Goal: Check status: Check status

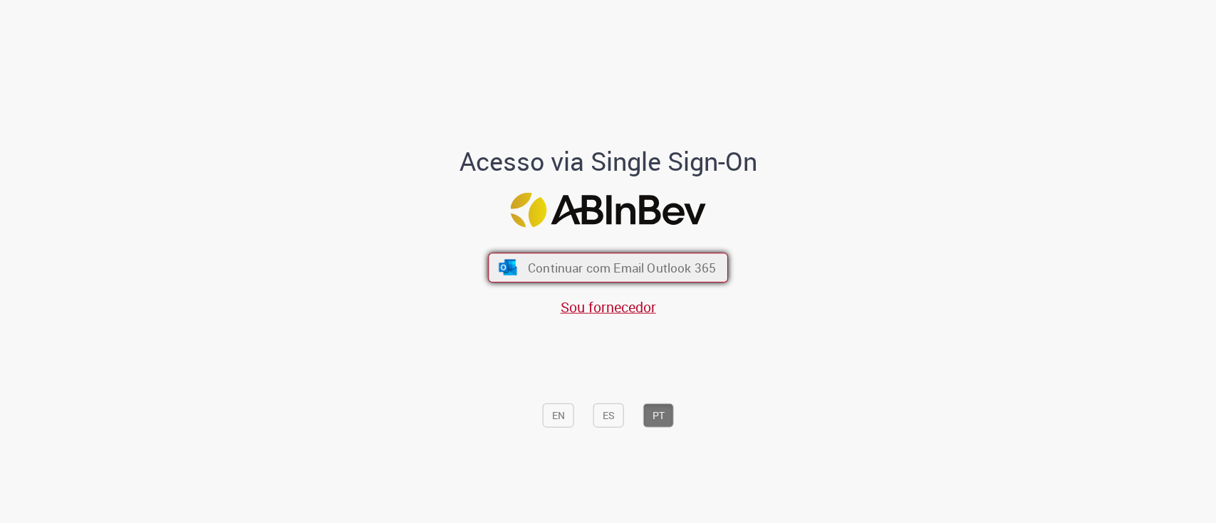
click at [541, 261] on span "Continuar com Email Outlook 365" at bounding box center [622, 267] width 188 height 16
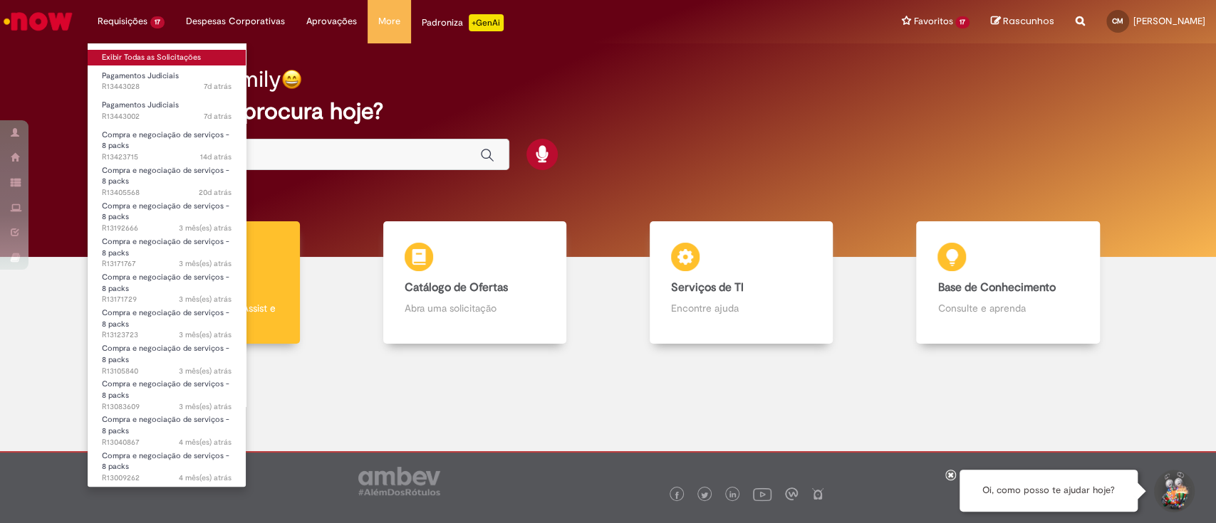
click at [135, 58] on link "Exibir Todas as Solicitações" at bounding box center [167, 58] width 158 height 16
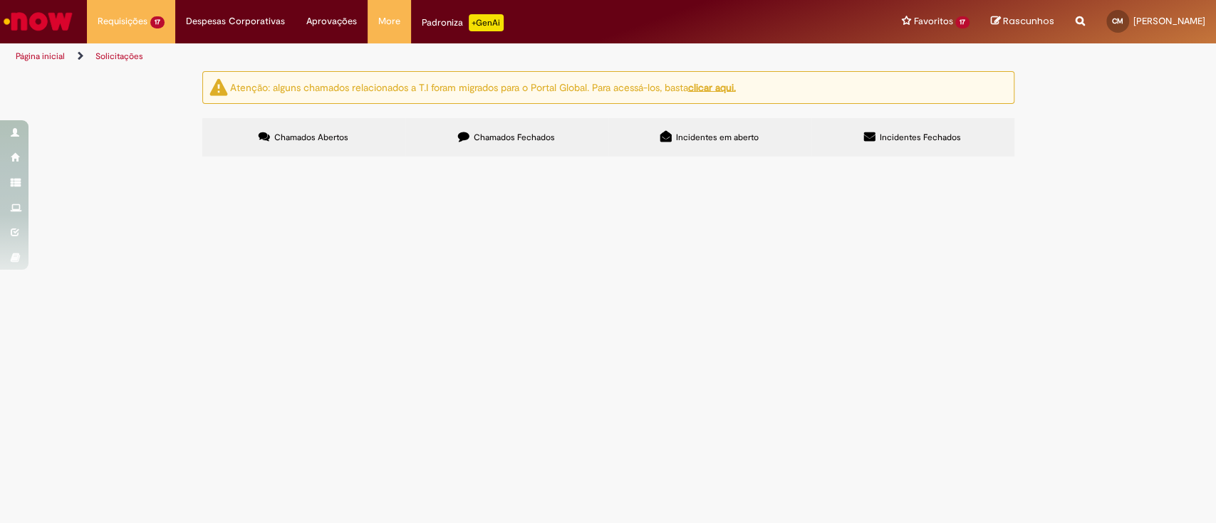
click at [0, 0] on span "Olá, bom dia. Como vai? Solicito pagamento do boleto anexo. Obrigada!" at bounding box center [0, 0] width 0 height 0
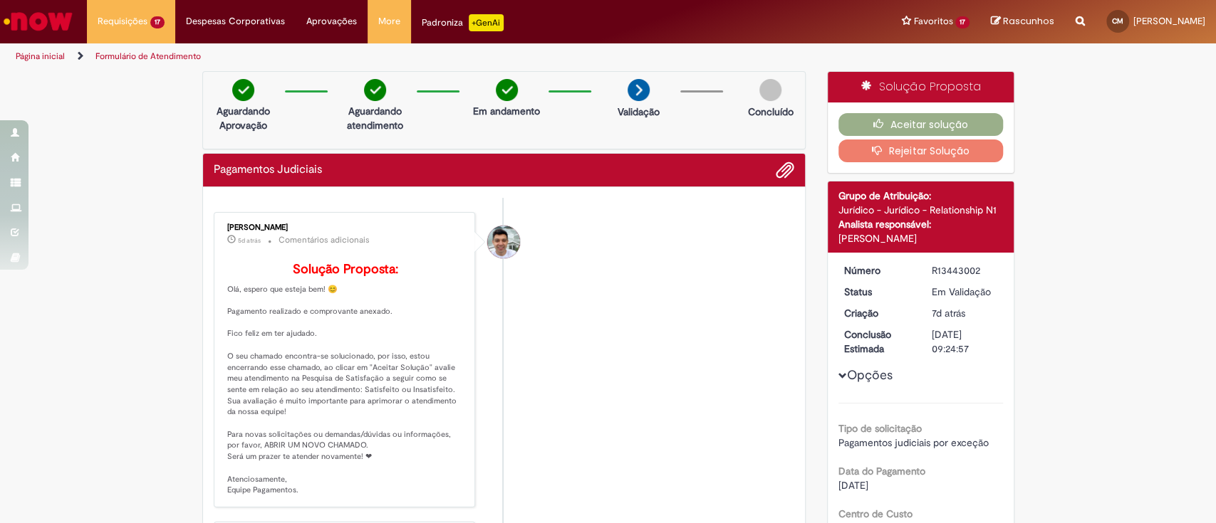
click at [686, 321] on li "[PERSON_NAME] 5d atrás 5 dias atrás Comentários adicionais Solução Proposta: Ol…" at bounding box center [504, 360] width 581 height 296
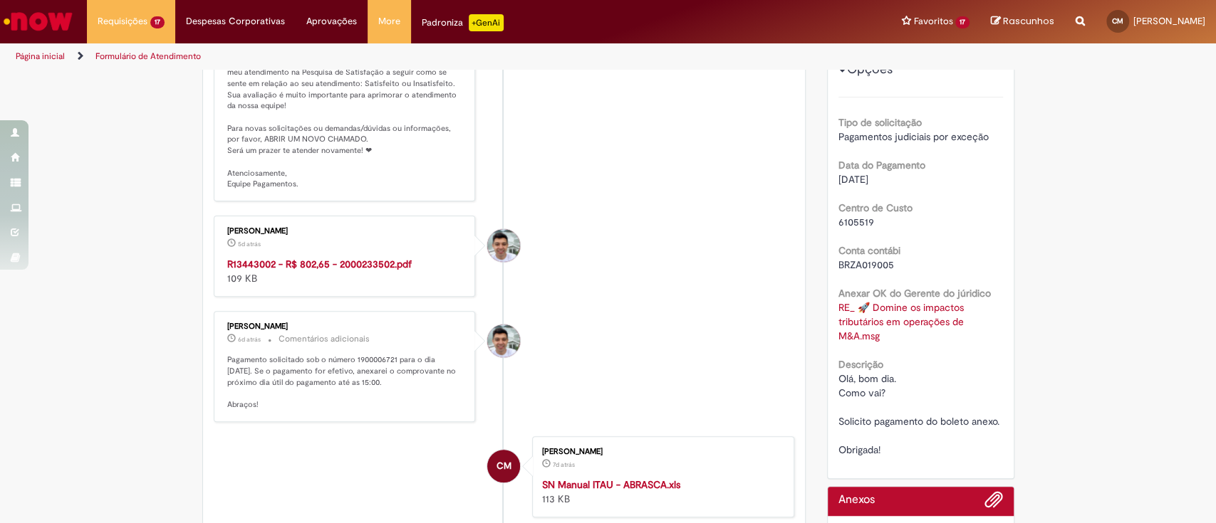
scroll to position [380, 0]
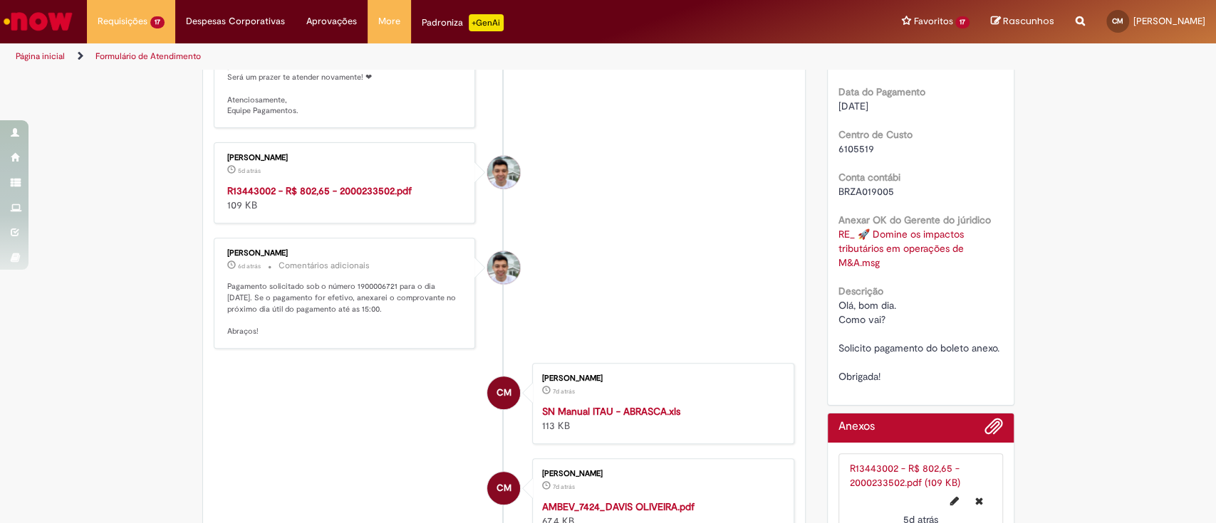
click at [326, 197] on strong "R13443002 - R$ 802,65 - 2000233502.pdf" at bounding box center [319, 190] width 184 height 13
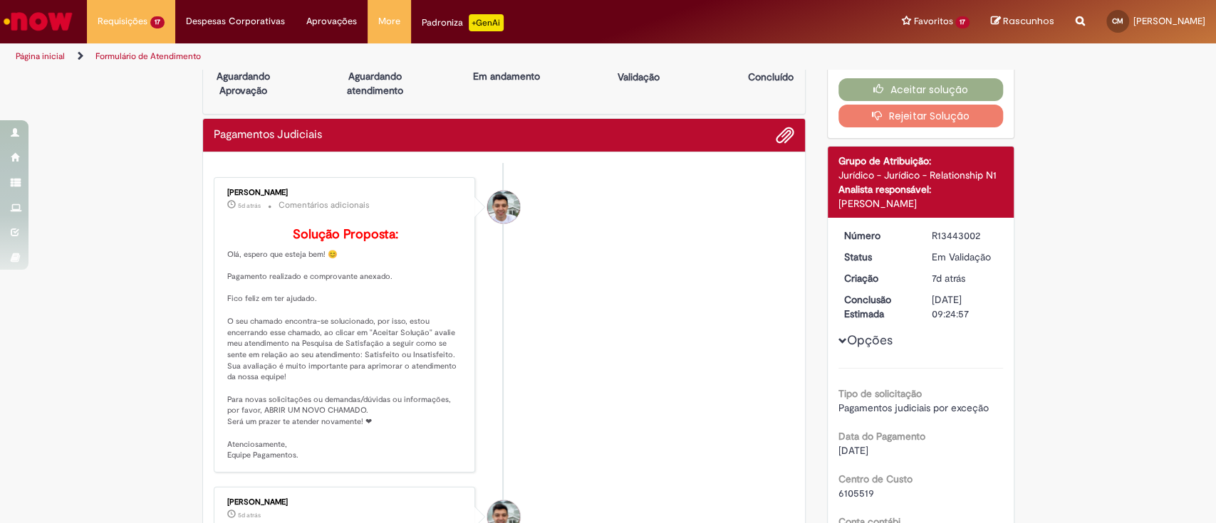
scroll to position [0, 0]
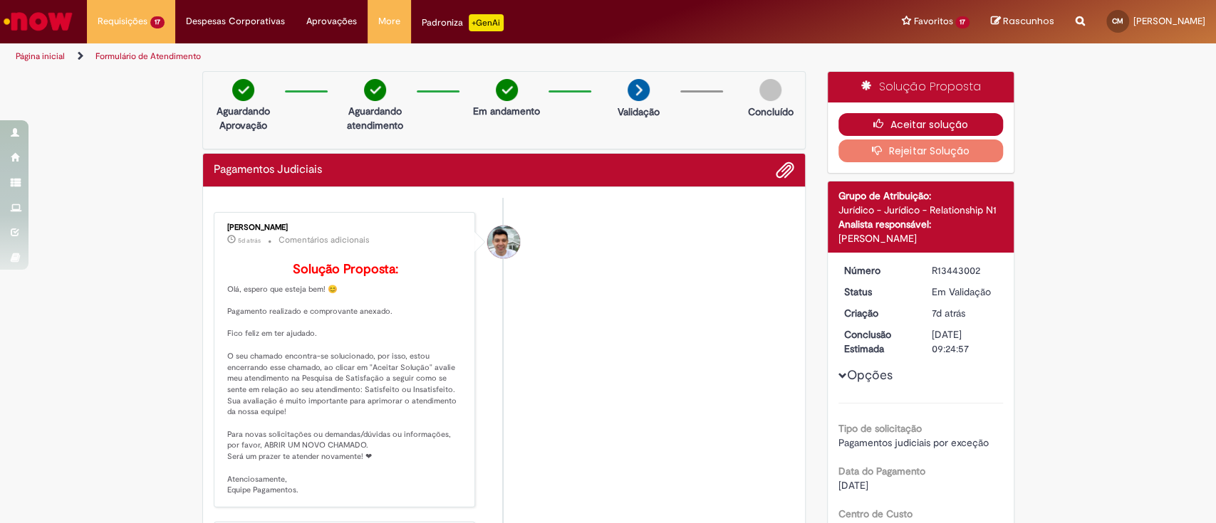
click at [933, 122] on button "Aceitar solução" at bounding box center [920, 124] width 165 height 23
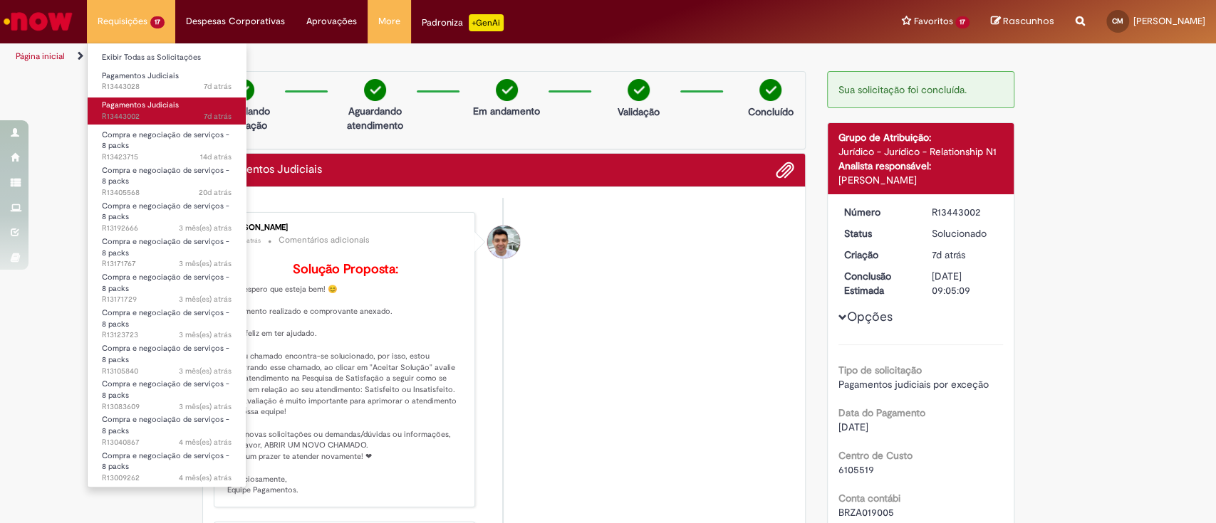
click at [156, 101] on span "Pagamentos Judiciais" at bounding box center [140, 105] width 77 height 11
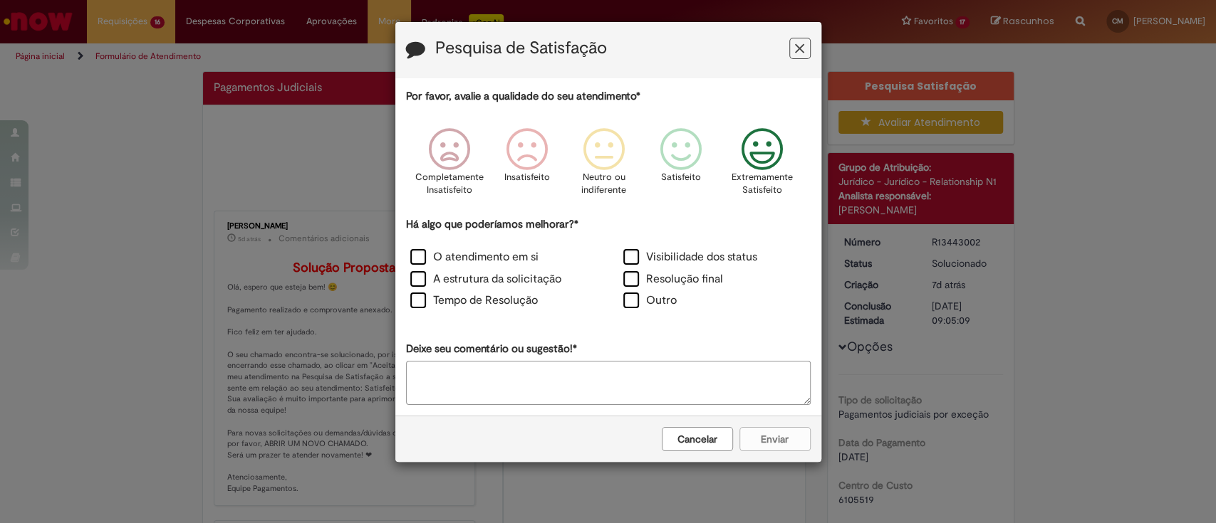
drag, startPoint x: 769, startPoint y: 151, endPoint x: 739, endPoint y: 175, distance: 38.5
click at [769, 152] on icon "Feedback" at bounding box center [761, 149] width 53 height 43
drag, startPoint x: 507, startPoint y: 258, endPoint x: 501, endPoint y: 269, distance: 12.1
click at [507, 258] on label "O atendimento em si" at bounding box center [474, 257] width 128 height 16
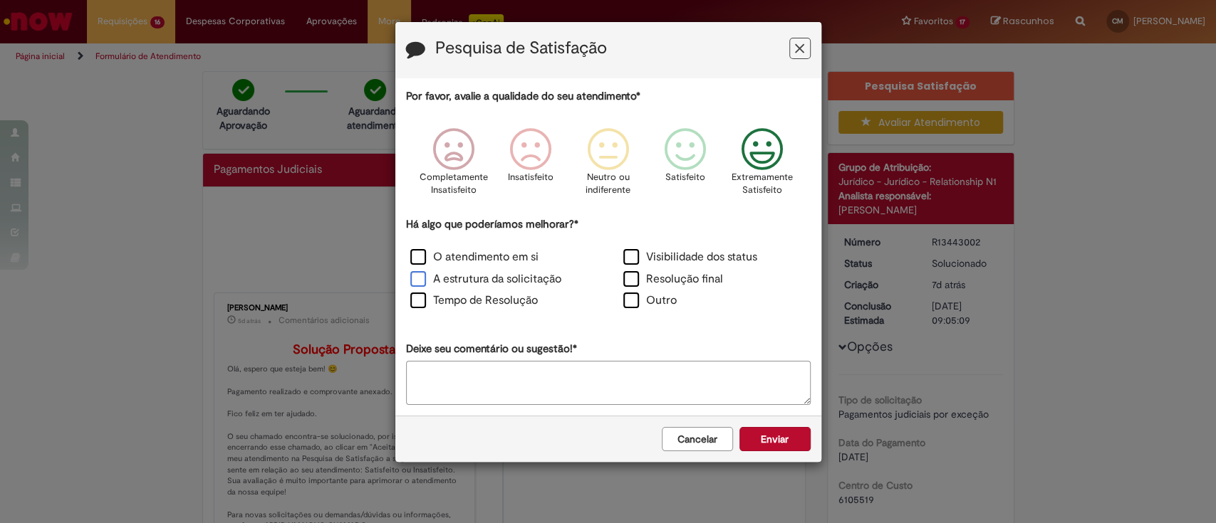
click at [496, 278] on label "A estrutura da solicitação" at bounding box center [485, 279] width 151 height 16
click at [498, 297] on label "Tempo de Resolução" at bounding box center [473, 301] width 127 height 16
click at [788, 430] on button "Enviar" at bounding box center [774, 439] width 71 height 24
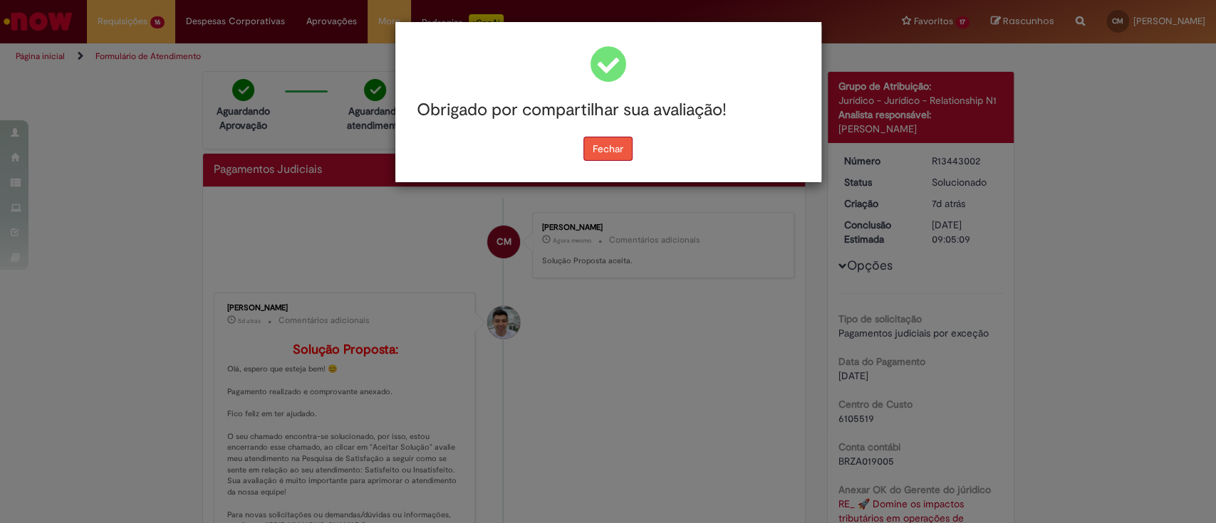
click at [601, 159] on button "Fechar" at bounding box center [607, 149] width 49 height 24
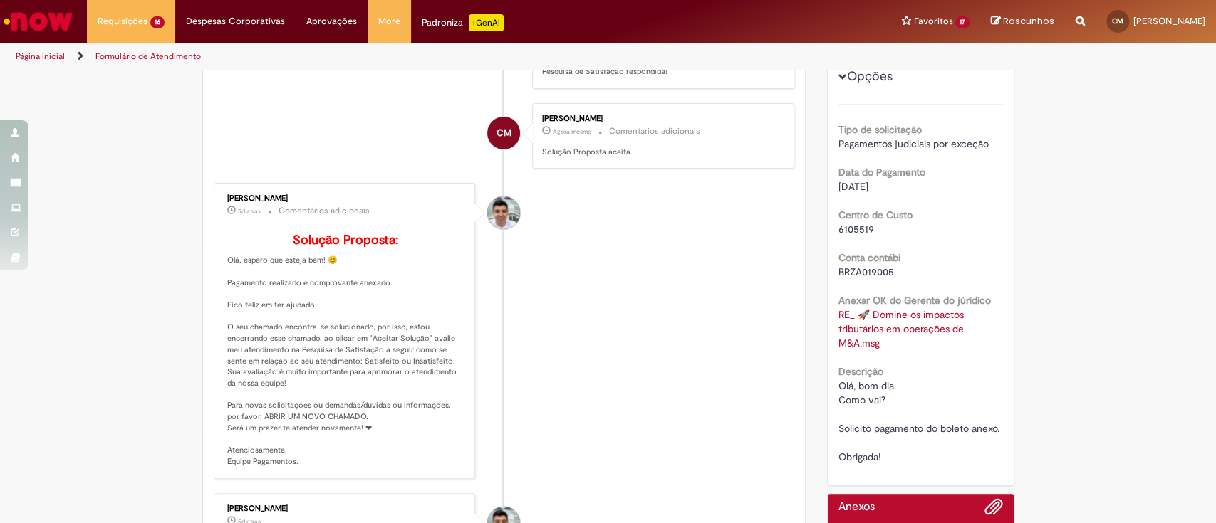
scroll to position [380, 0]
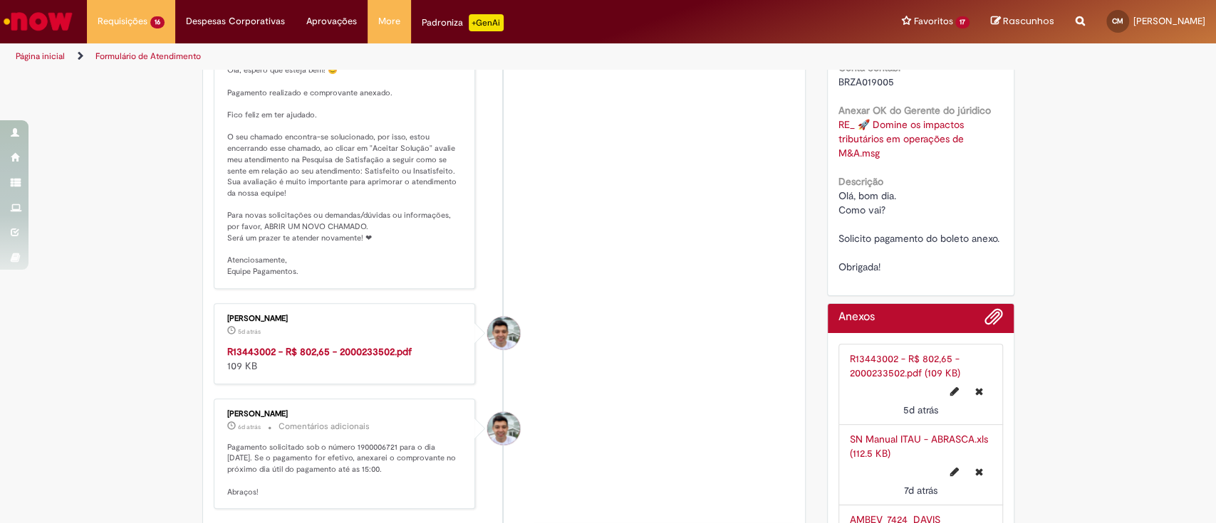
click at [374, 358] on strong "R13443002 - R$ 802,65 - 2000233502.pdf" at bounding box center [319, 351] width 184 height 13
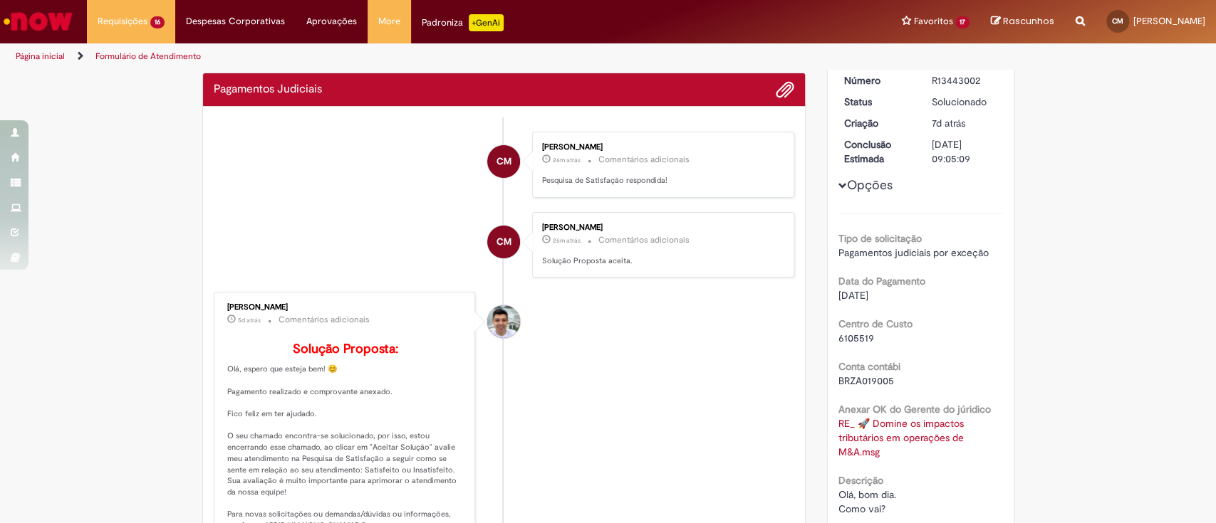
scroll to position [0, 0]
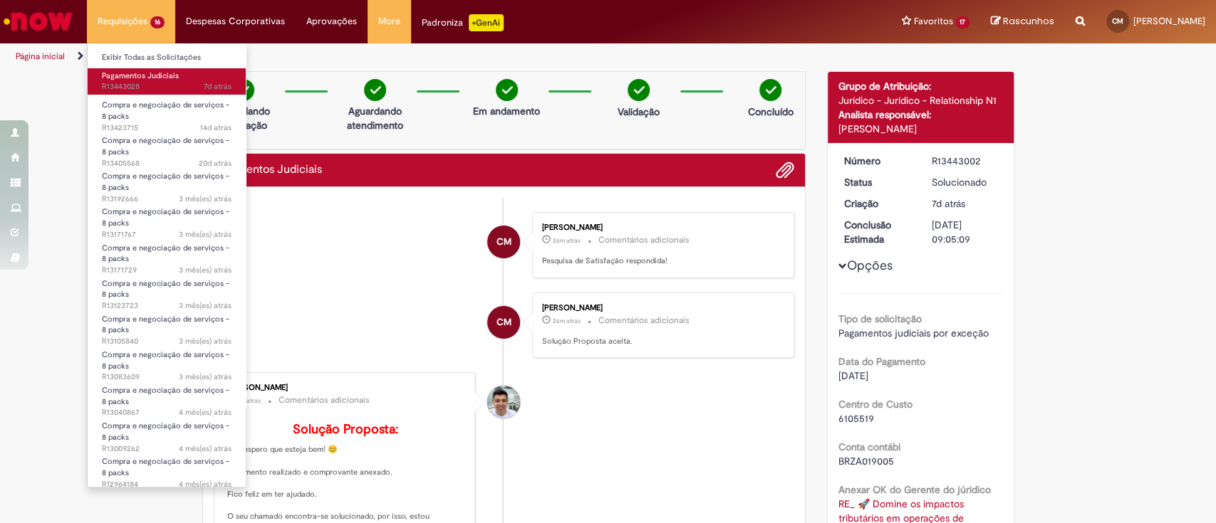
click at [133, 80] on span "Pagamentos Judiciais" at bounding box center [140, 76] width 77 height 11
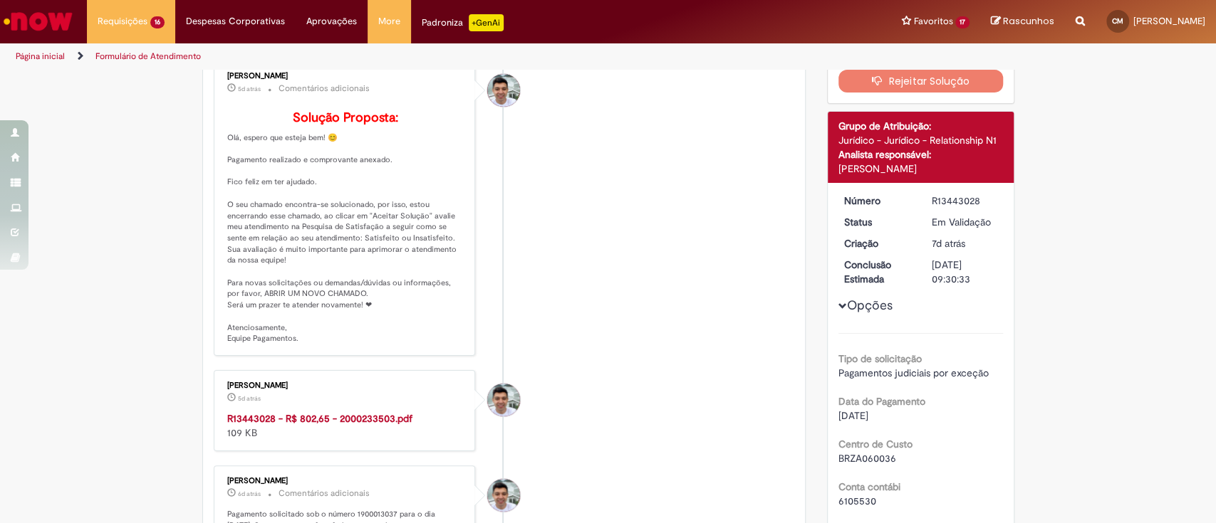
scroll to position [95, 0]
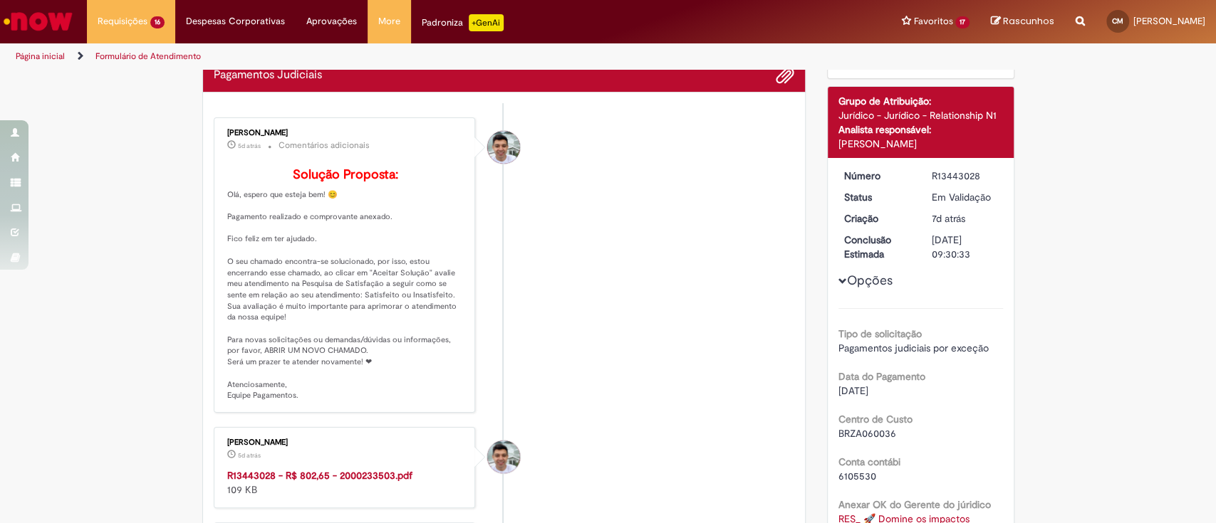
click at [310, 469] on strong "R13443028 - R$ 802,65 - 2000233503.pdf" at bounding box center [319, 475] width 185 height 13
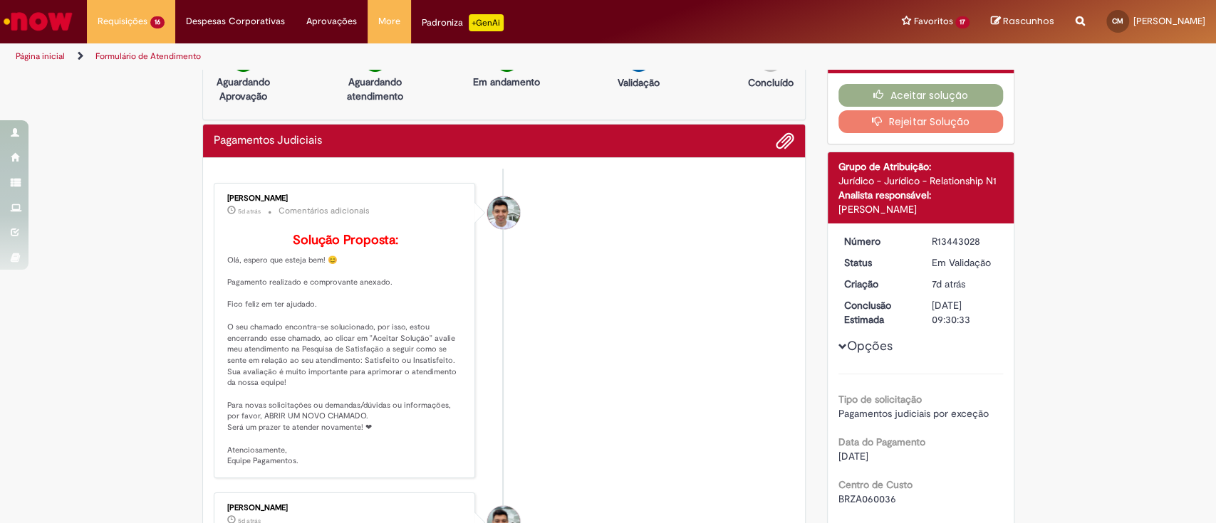
scroll to position [0, 0]
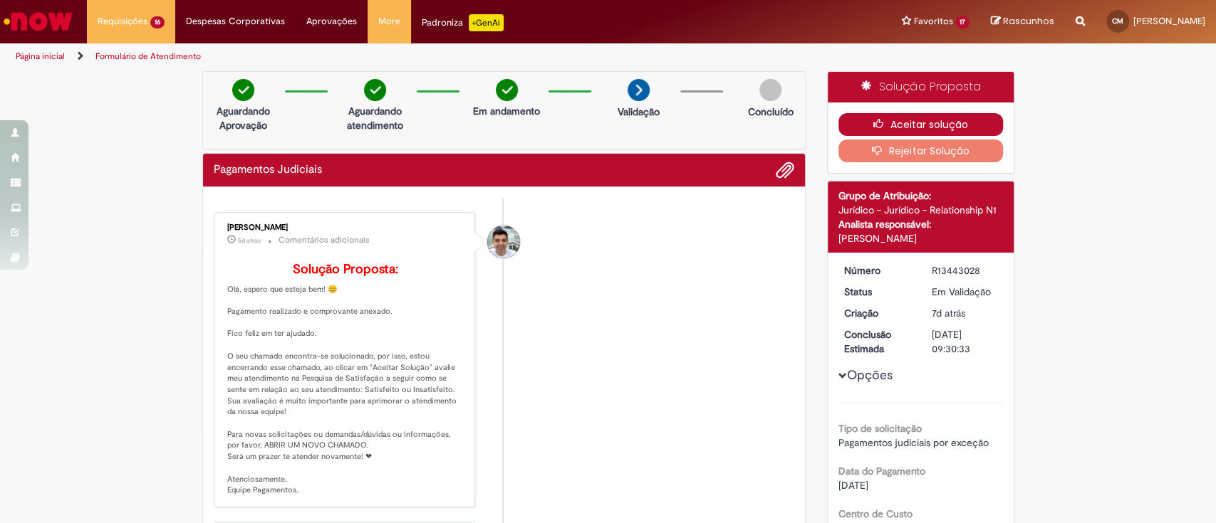
click at [922, 115] on button "Aceitar solução" at bounding box center [920, 124] width 165 height 23
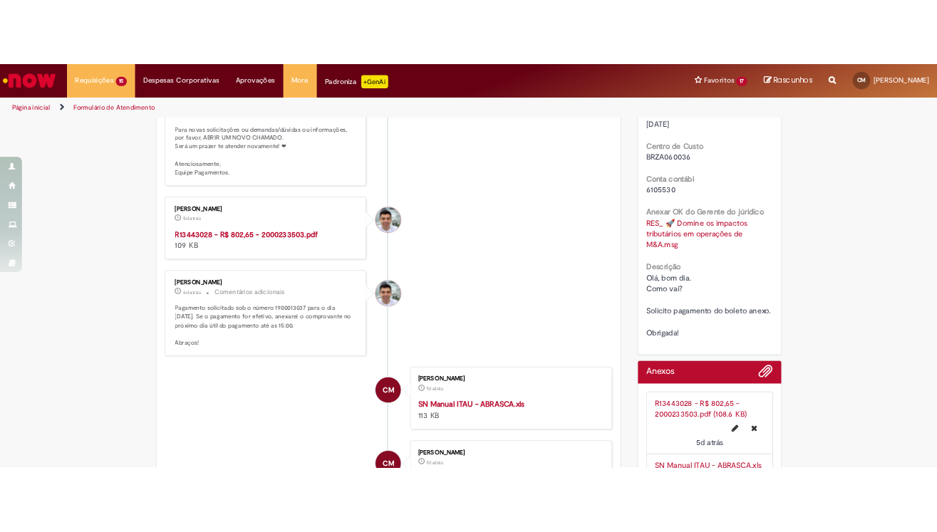
scroll to position [380, 0]
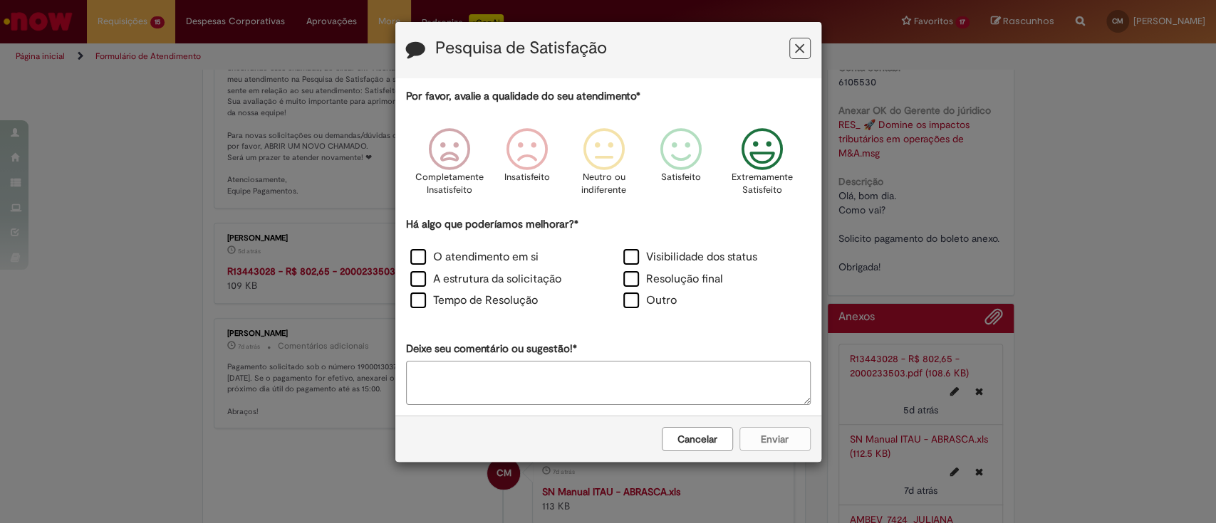
click at [754, 154] on icon "Feedback" at bounding box center [761, 149] width 53 height 43
drag, startPoint x: 481, startPoint y: 260, endPoint x: 472, endPoint y: 274, distance: 17.4
click at [481, 262] on label "O atendimento em si" at bounding box center [474, 257] width 128 height 16
click at [467, 280] on label "A estrutura da solicitação" at bounding box center [485, 279] width 151 height 16
drag, startPoint x: 469, startPoint y: 299, endPoint x: 555, endPoint y: 300, distance: 86.2
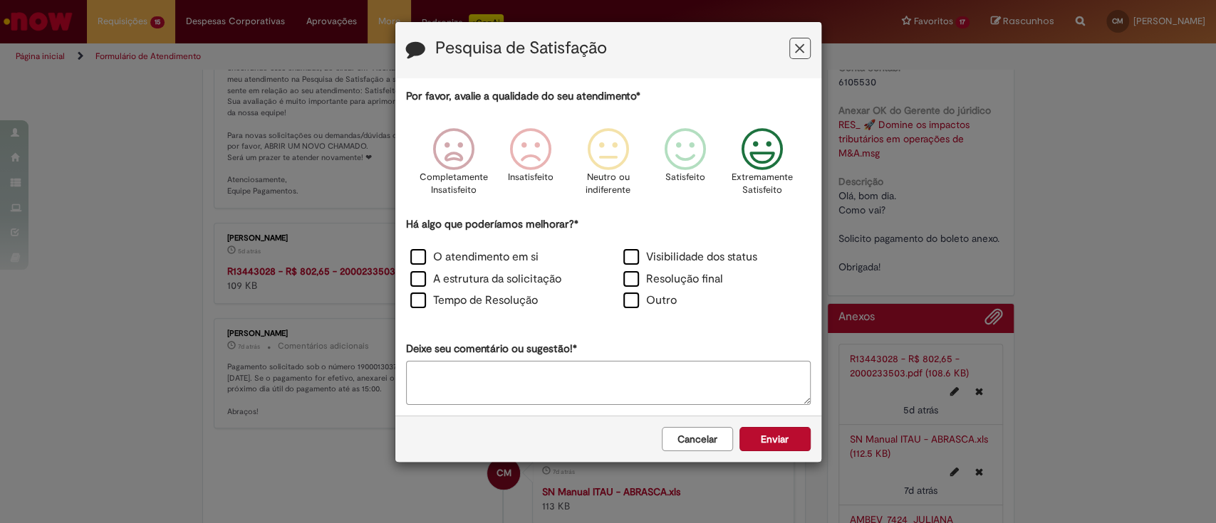
click at [469, 299] on label "Tempo de Resolução" at bounding box center [473, 301] width 127 height 16
click at [760, 437] on button "Enviar" at bounding box center [774, 439] width 71 height 24
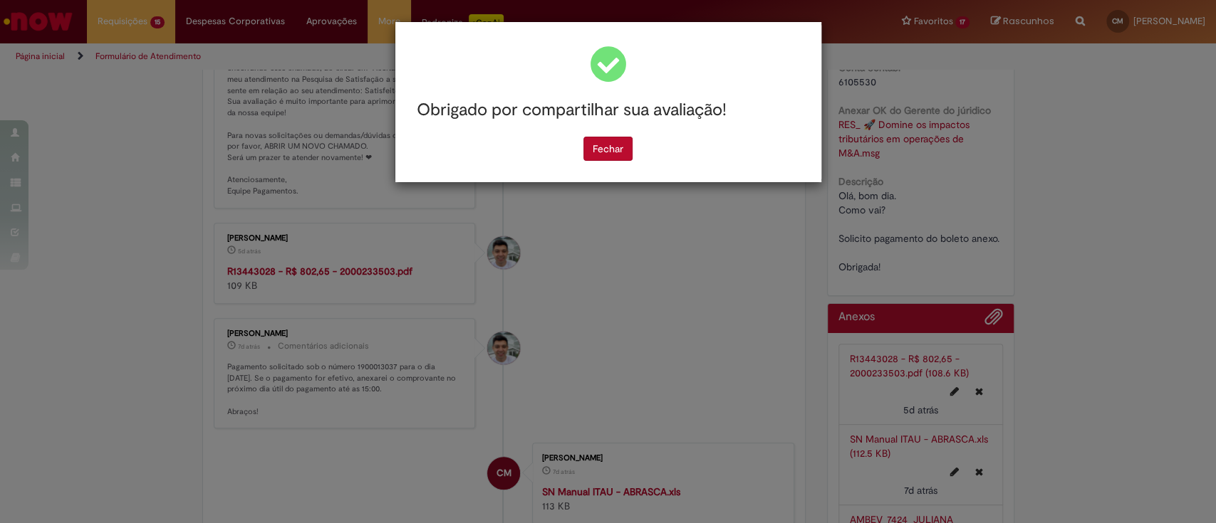
drag, startPoint x: 614, startPoint y: 152, endPoint x: 479, endPoint y: 24, distance: 186.9
click at [612, 152] on button "Fechar" at bounding box center [607, 149] width 49 height 24
